Goal: Entertainment & Leisure: Consume media (video, audio)

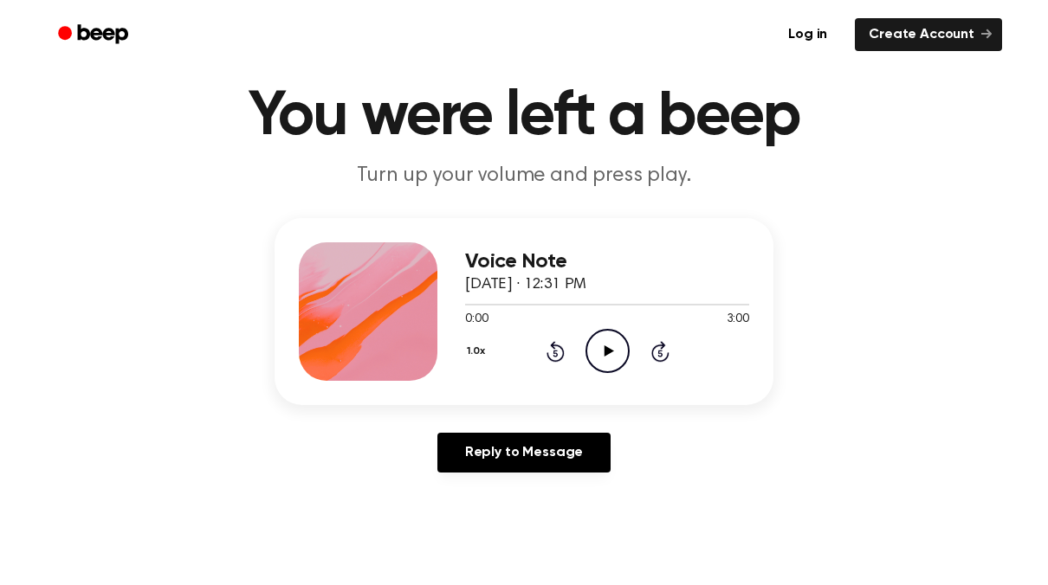
scroll to position [54, 0]
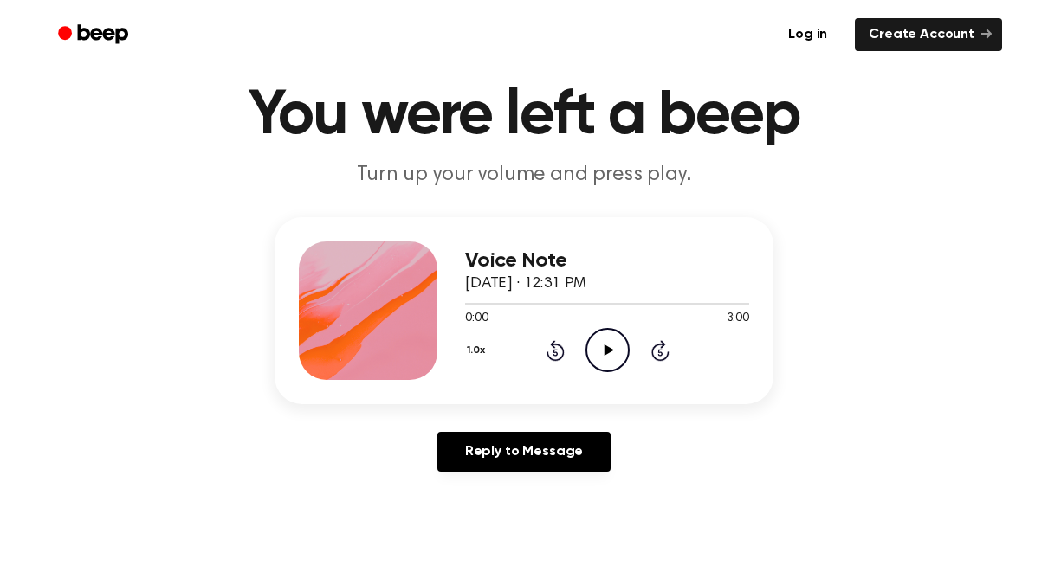
click at [612, 341] on icon "Play Audio" at bounding box center [607, 350] width 44 height 44
click at [614, 356] on icon "Play Audio" at bounding box center [607, 350] width 44 height 44
click at [593, 339] on icon "Pause Audio" at bounding box center [607, 350] width 44 height 44
click at [607, 353] on icon at bounding box center [608, 350] width 10 height 11
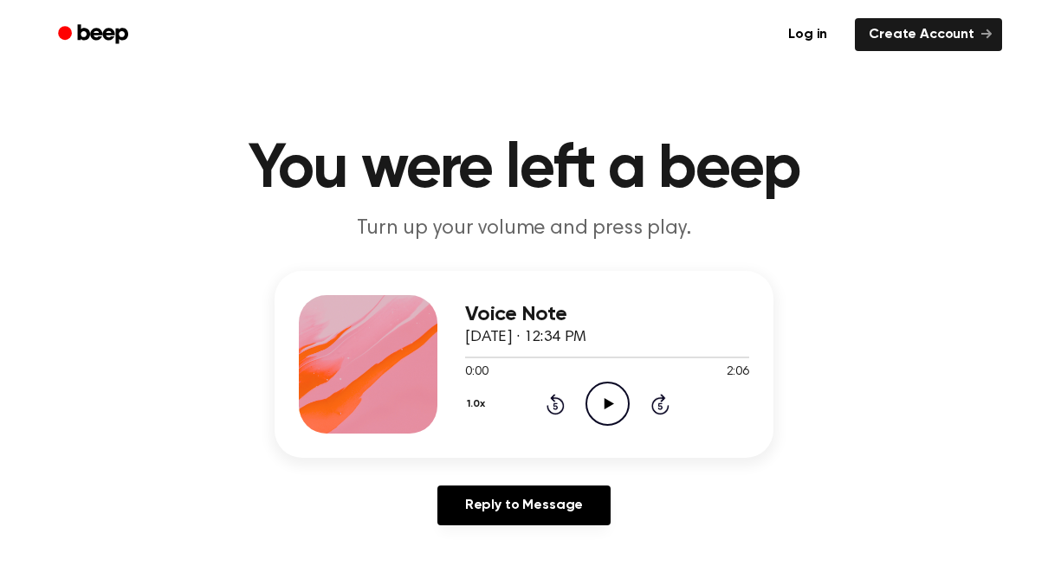
click at [599, 400] on icon "Play Audio" at bounding box center [607, 404] width 44 height 44
click at [597, 397] on icon "Pause Audio" at bounding box center [607, 404] width 44 height 44
click at [593, 357] on div at bounding box center [570, 358] width 210 height 2
click at [613, 394] on icon "Play Audio" at bounding box center [607, 404] width 44 height 44
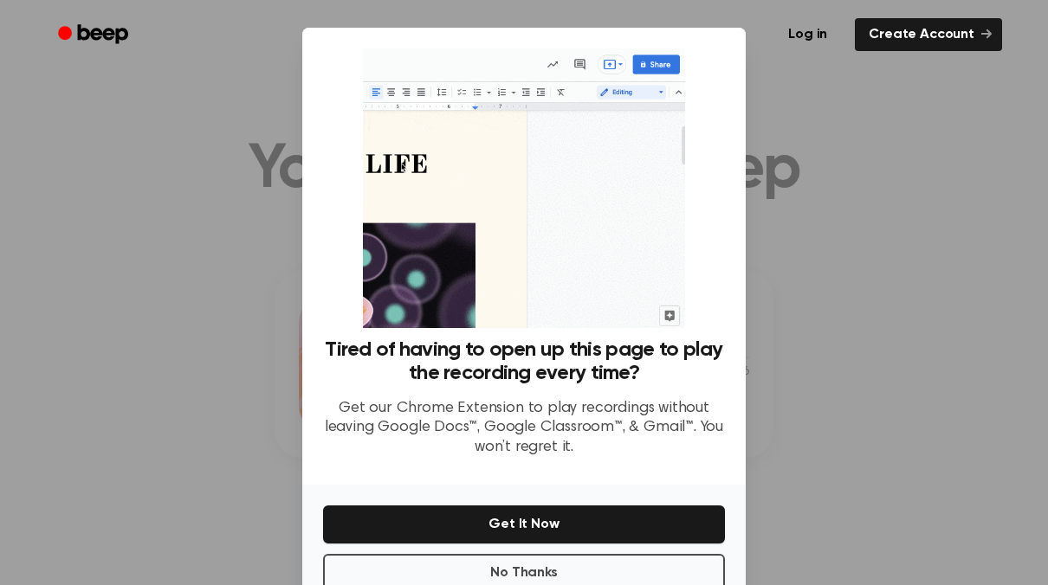
scroll to position [45, 0]
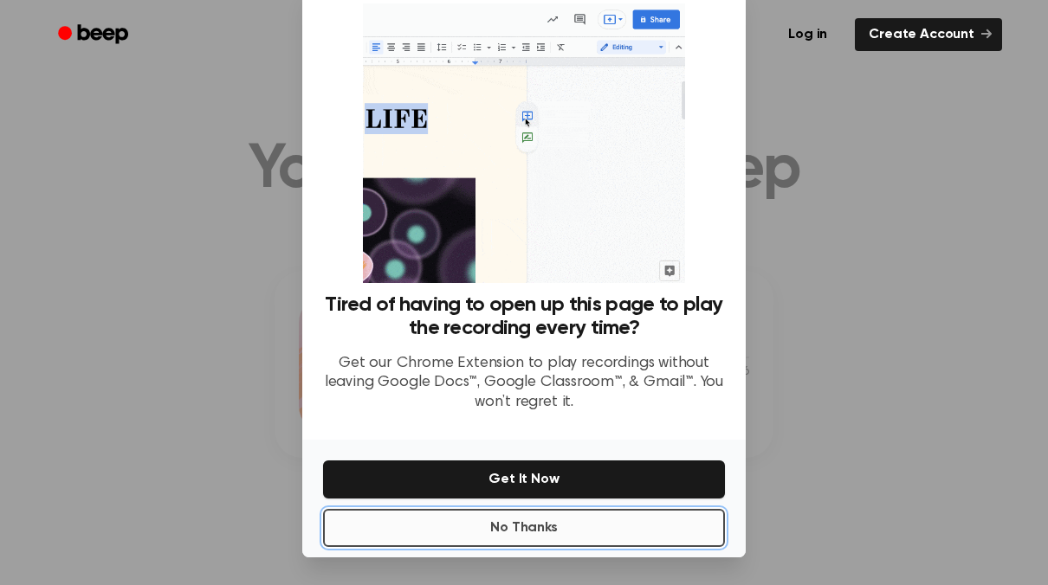
click at [546, 519] on button "No Thanks" at bounding box center [524, 528] width 402 height 38
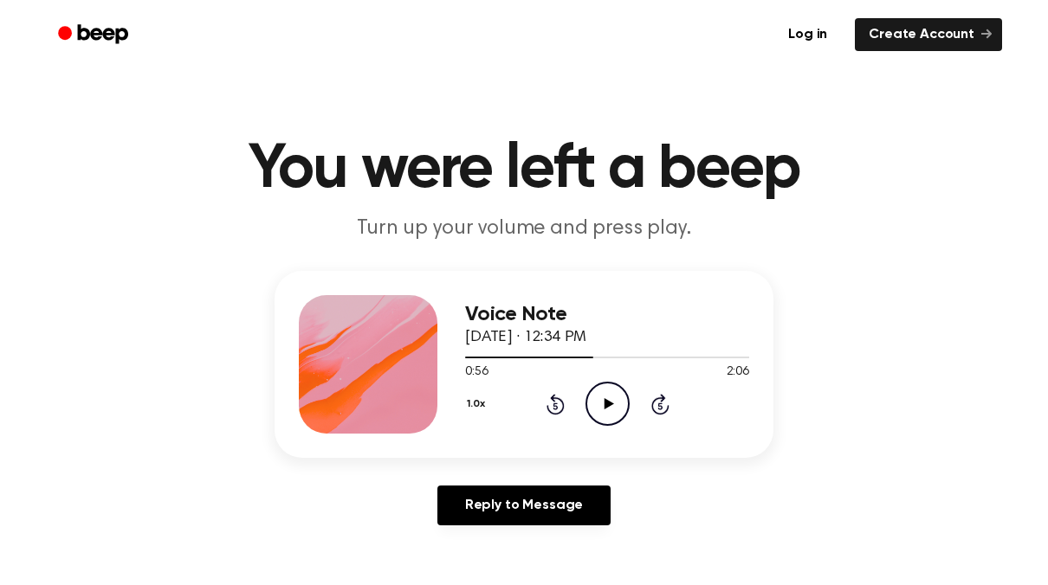
click at [593, 419] on circle at bounding box center [607, 404] width 42 height 42
click at [608, 414] on icon "Pause Audio" at bounding box center [607, 404] width 44 height 44
click at [602, 412] on icon "Play Audio" at bounding box center [607, 404] width 44 height 44
click at [602, 408] on icon "Pause Audio" at bounding box center [607, 404] width 44 height 44
click at [607, 416] on icon "Play Audio" at bounding box center [607, 404] width 44 height 44
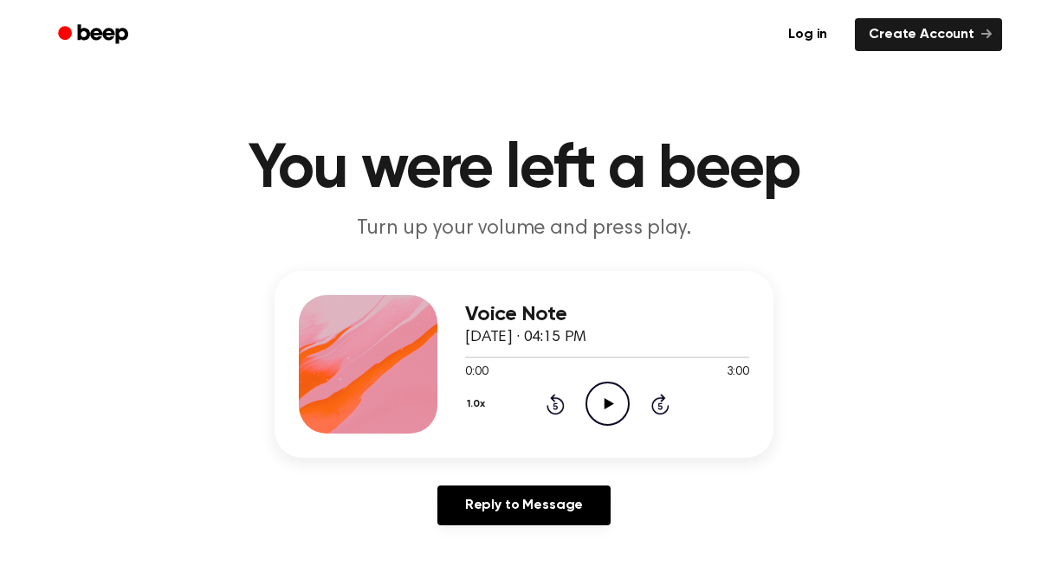
click at [606, 402] on icon at bounding box center [608, 403] width 10 height 11
click at [608, 397] on icon "Play Audio" at bounding box center [607, 404] width 44 height 44
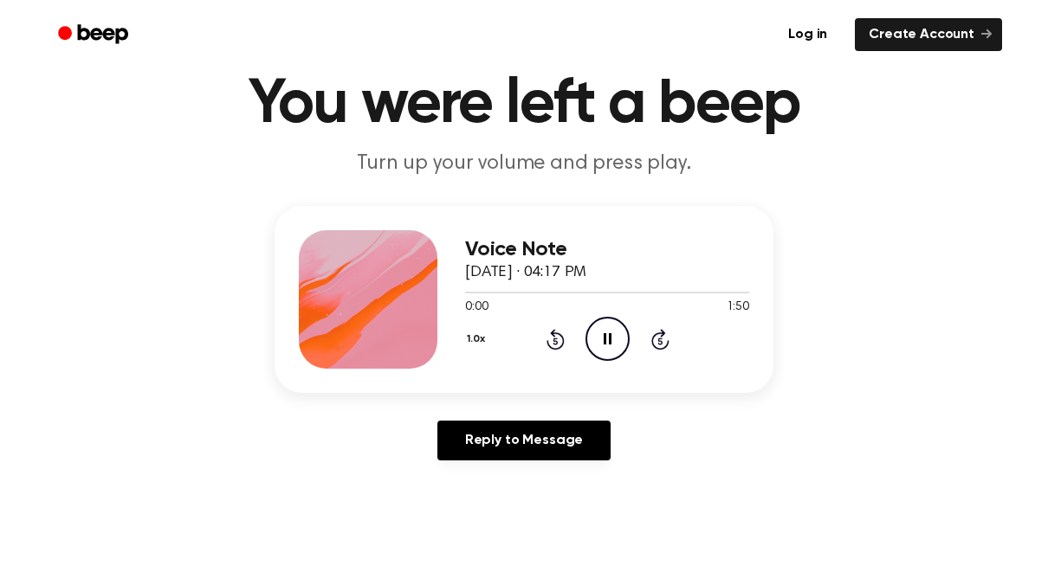
scroll to position [68, 0]
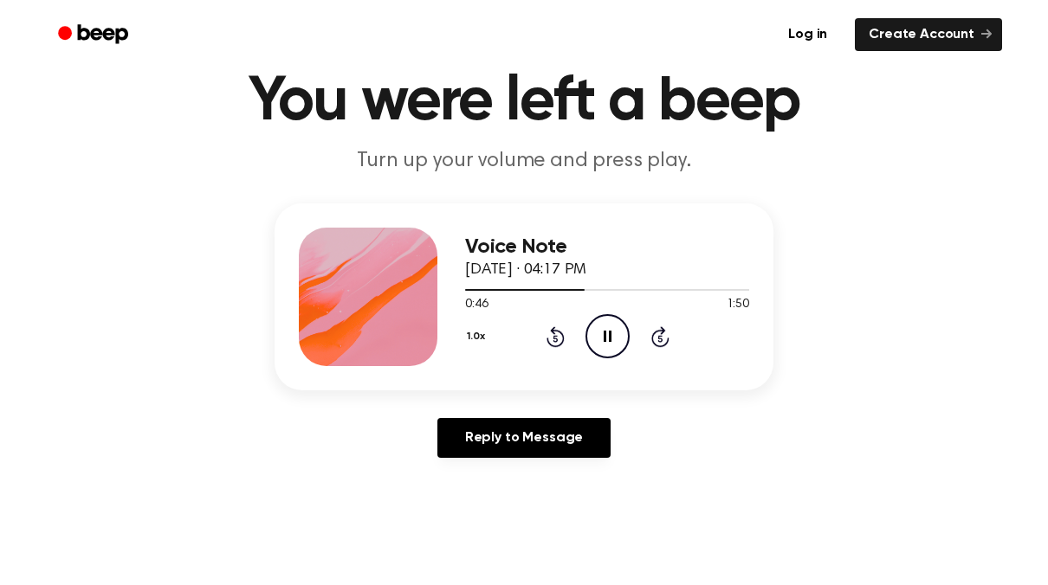
click at [605, 341] on icon at bounding box center [607, 336] width 8 height 11
